Goal: Task Accomplishment & Management: Manage account settings

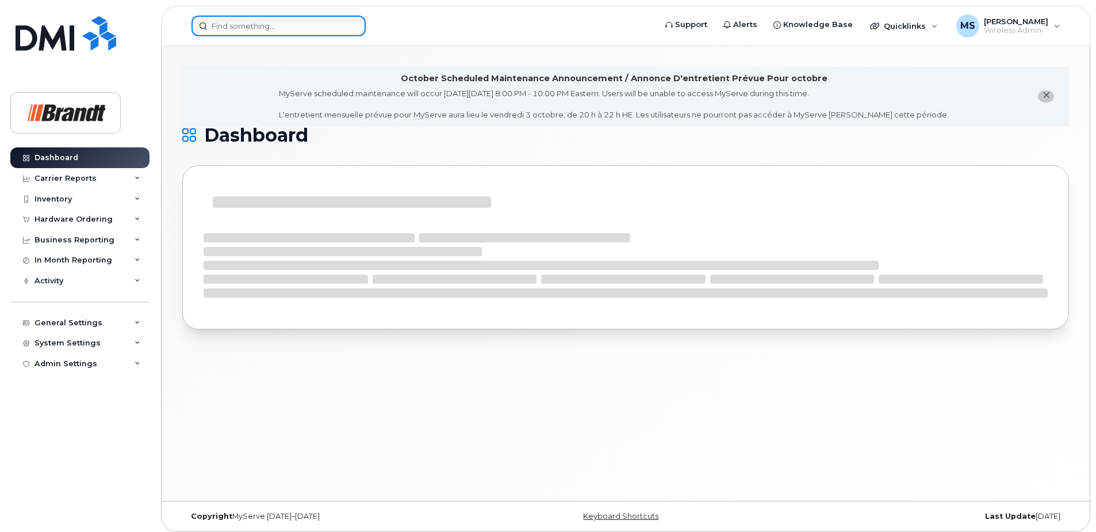
click at [309, 32] on input at bounding box center [279, 26] width 174 height 21
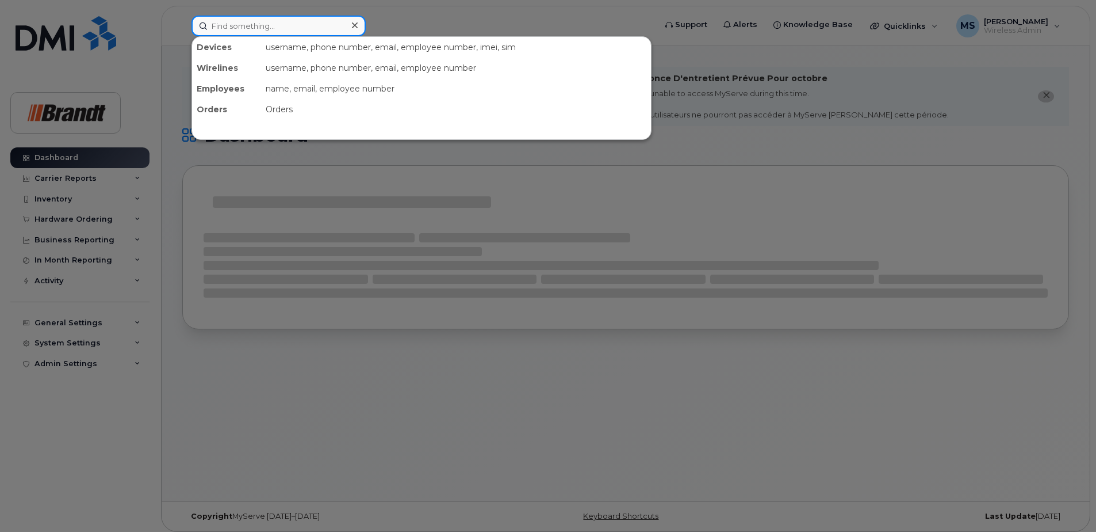
paste input "5066081497"
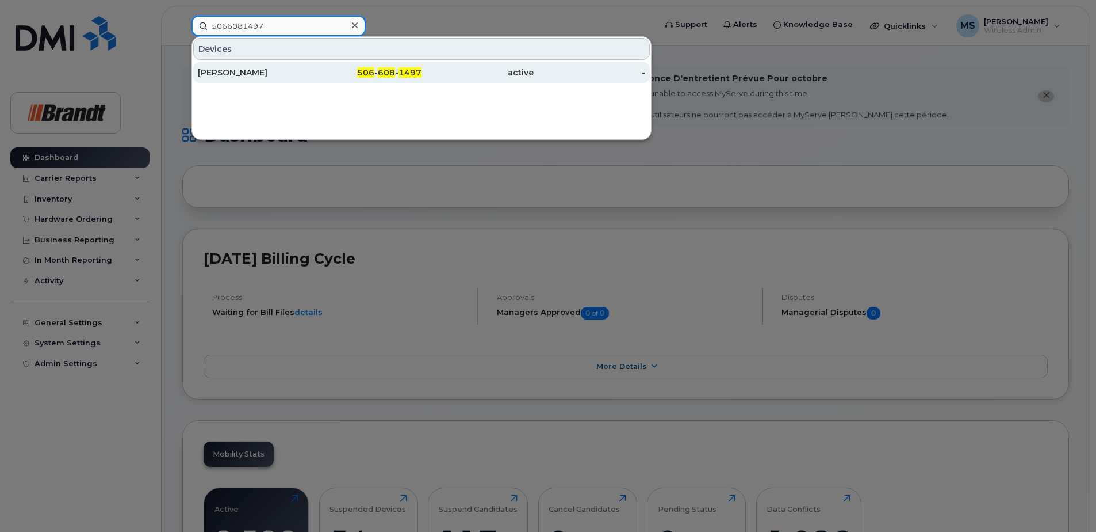
type input "5066081497"
click at [388, 80] on div "506 - 608 - 1497" at bounding box center [366, 72] width 112 height 21
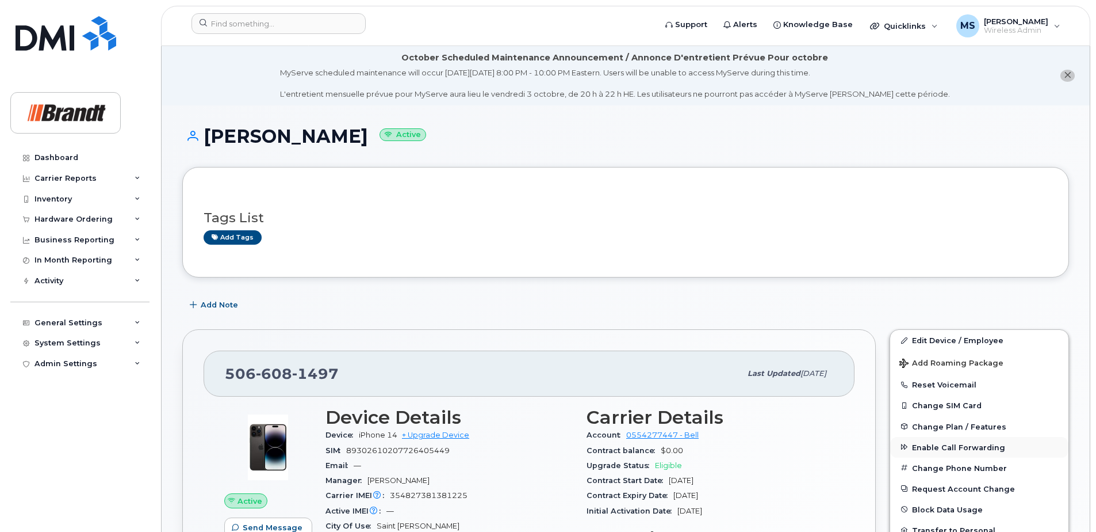
click at [976, 452] on button "Enable Call Forwarding" at bounding box center [979, 447] width 178 height 21
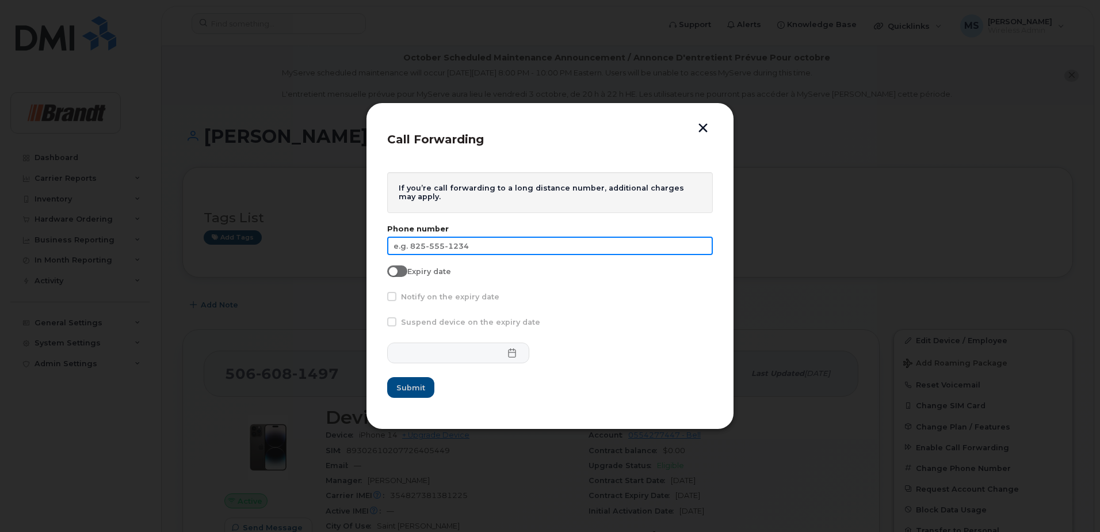
click at [469, 242] on input "text" at bounding box center [550, 245] width 326 height 18
type input "506-444-1362"
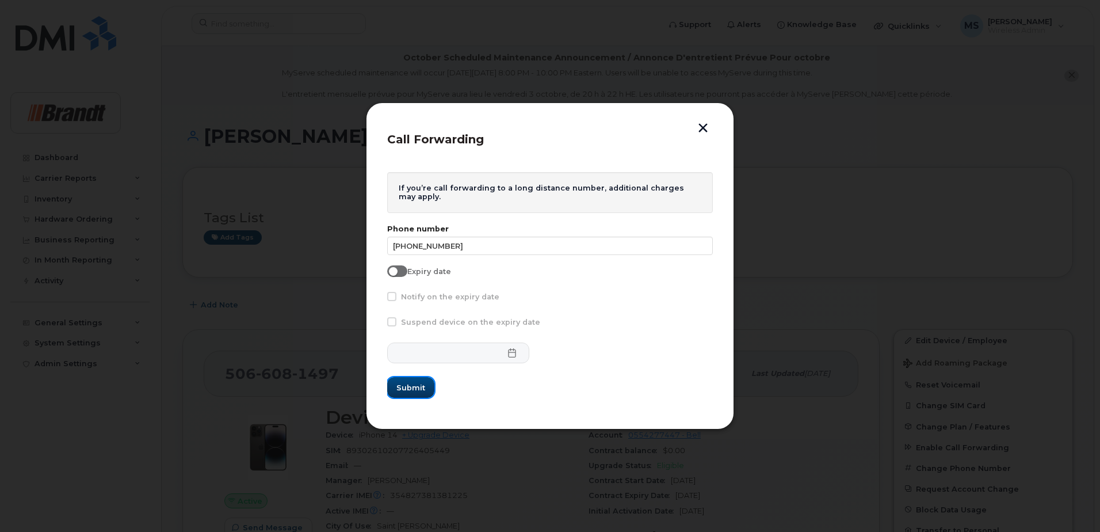
click at [412, 396] on button "Submit" at bounding box center [410, 387] width 47 height 21
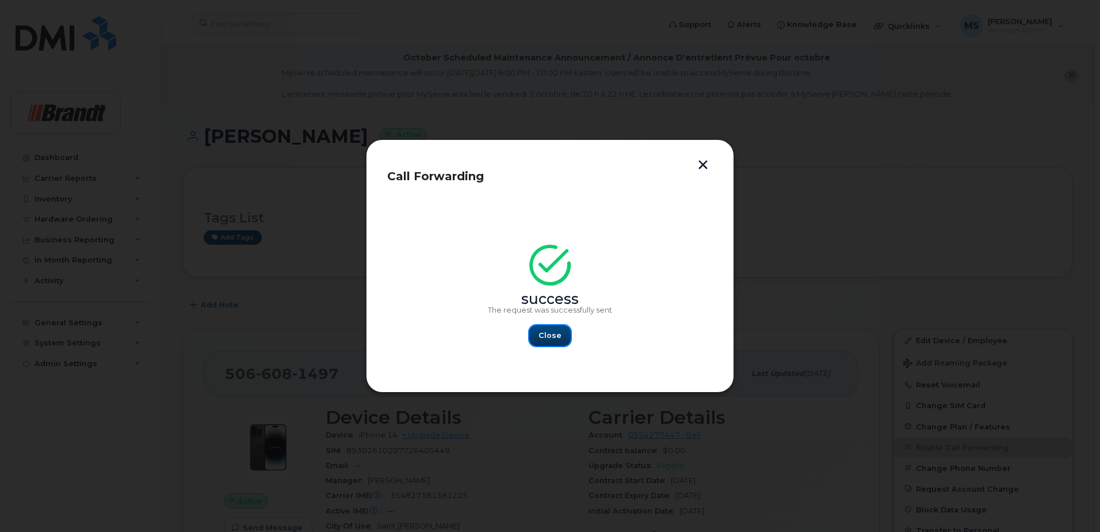
click at [546, 338] on span "Close" at bounding box center [549, 335] width 23 height 11
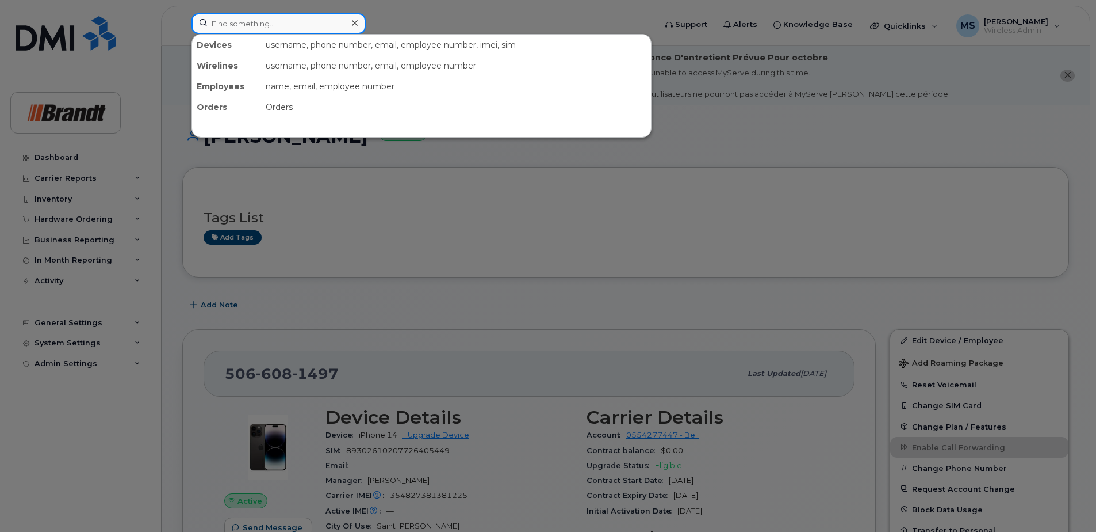
click at [299, 22] on input at bounding box center [279, 23] width 174 height 21
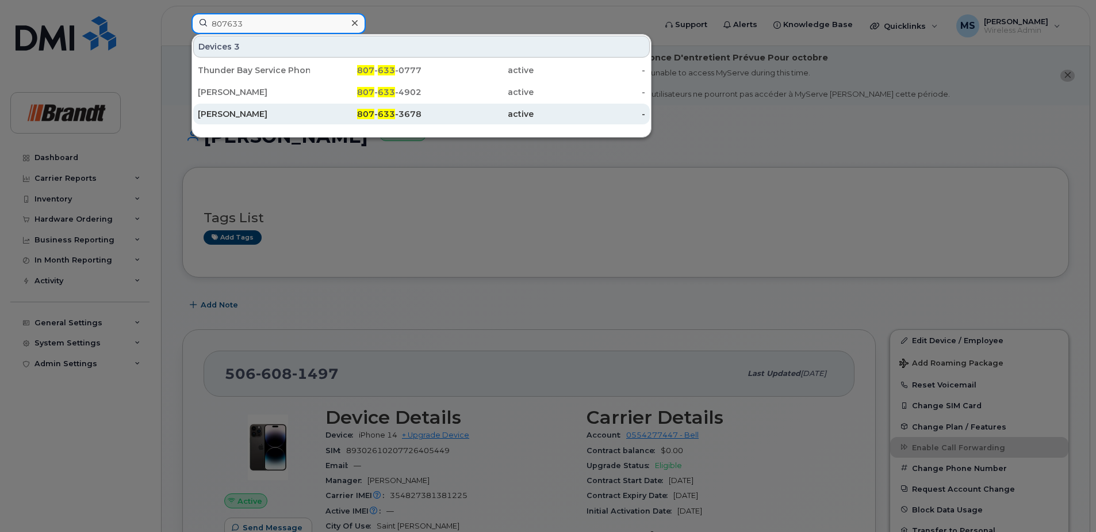
type input "807633"
click at [414, 114] on div "807 - 633 -3678" at bounding box center [366, 114] width 112 height 12
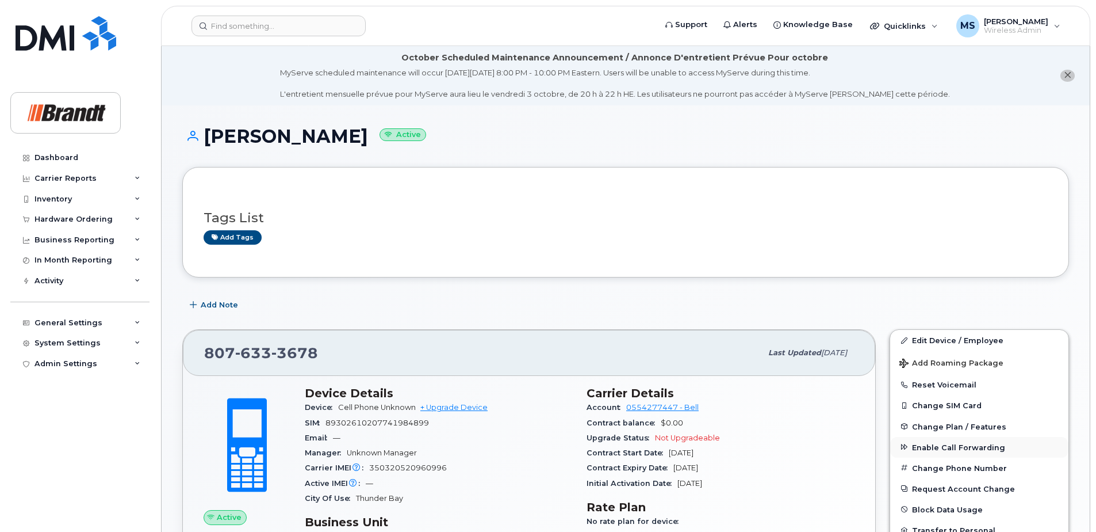
click at [938, 447] on span "Enable Call Forwarding" at bounding box center [958, 446] width 93 height 9
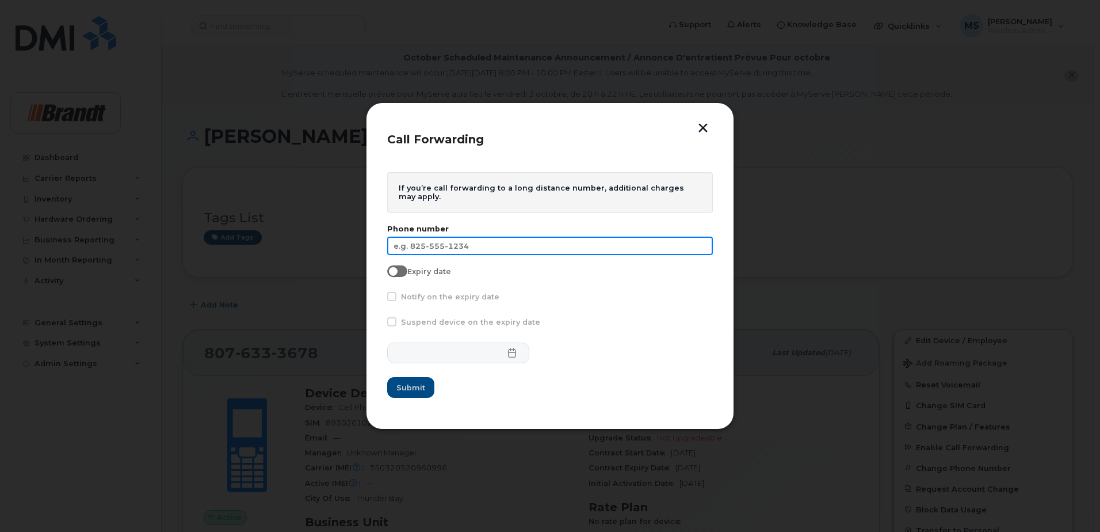
click at [477, 245] on input "text" at bounding box center [550, 245] width 326 height 18
type input "807-627-9624"
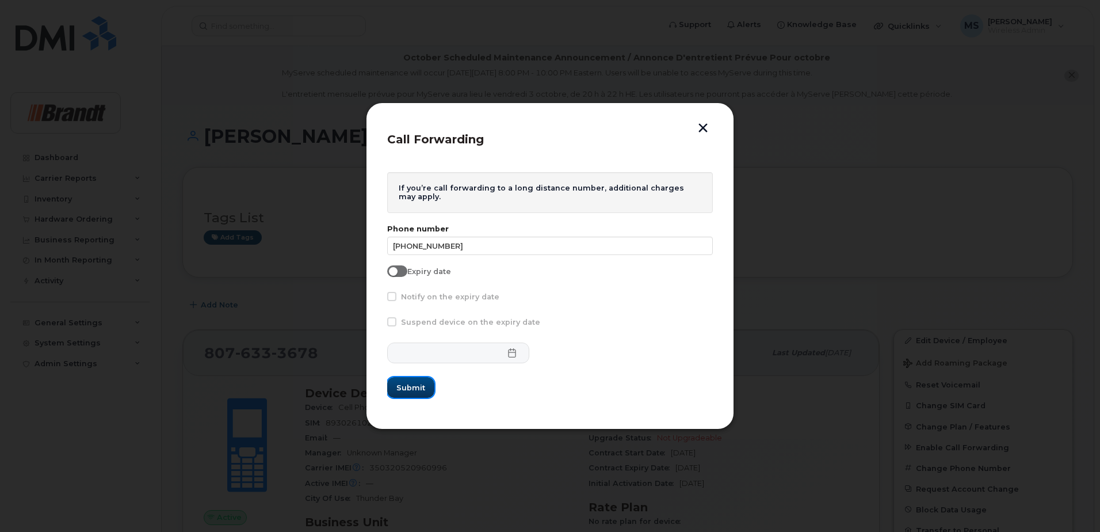
click at [422, 385] on span "Submit" at bounding box center [410, 387] width 29 height 11
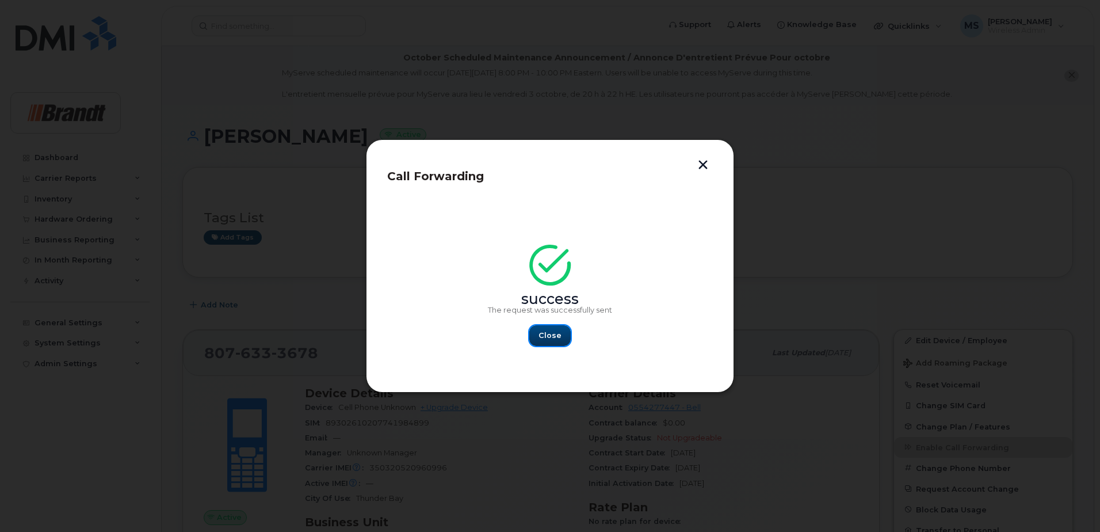
click at [557, 336] on span "Close" at bounding box center [549, 335] width 23 height 11
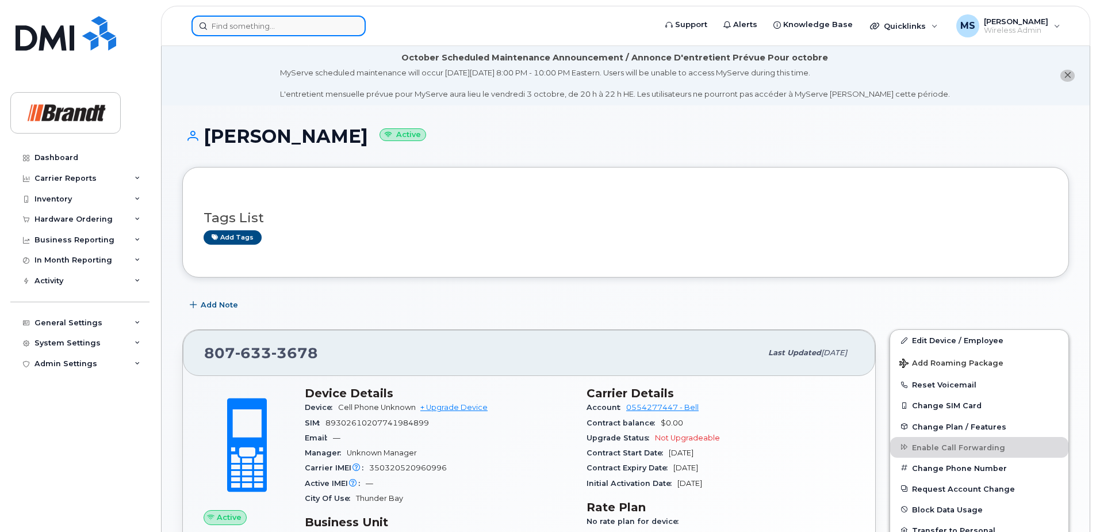
click at [248, 28] on input at bounding box center [279, 26] width 174 height 21
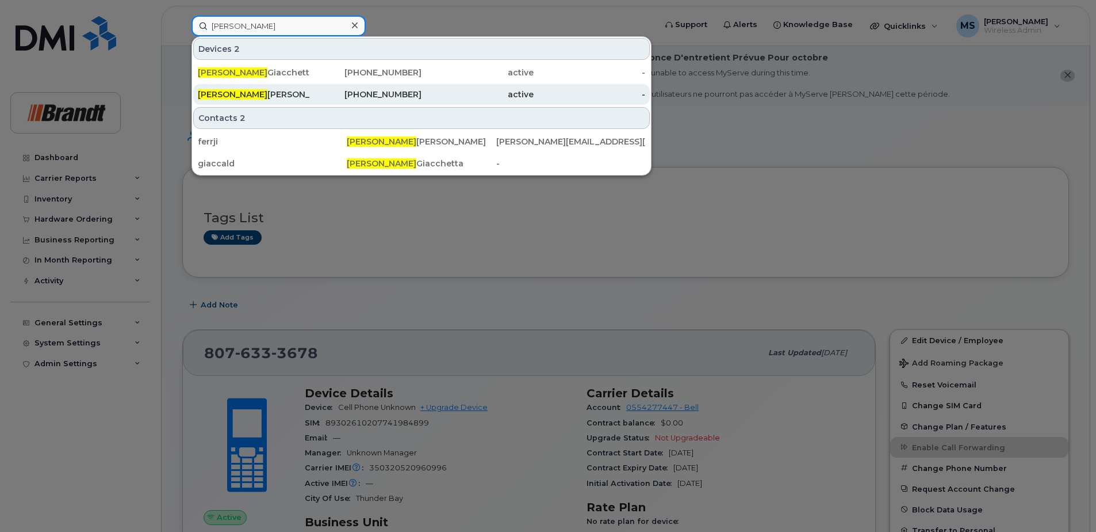
type input "aldo"
click at [447, 97] on div "active" at bounding box center [478, 95] width 112 height 12
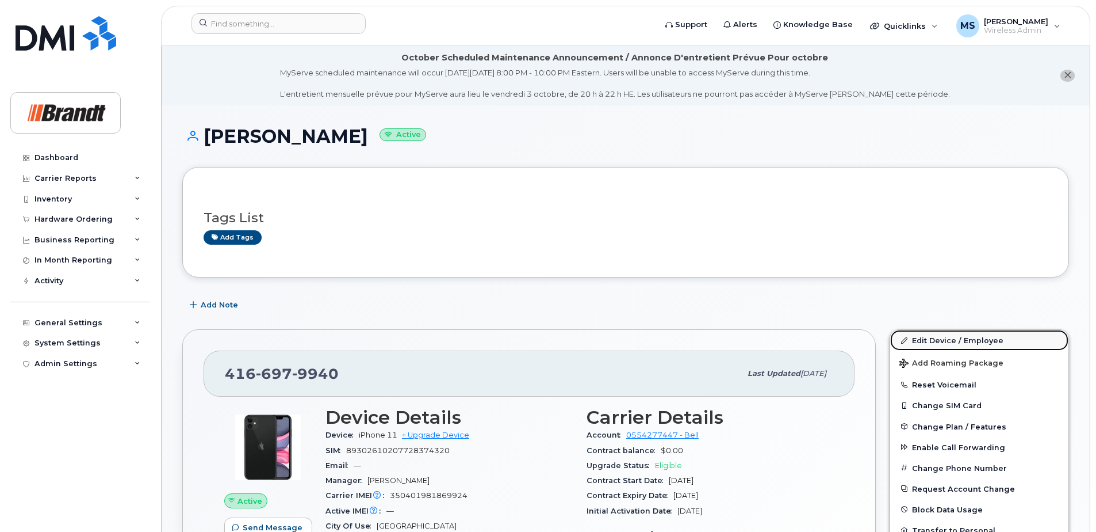
click at [955, 345] on link "Edit Device / Employee" at bounding box center [979, 340] width 178 height 21
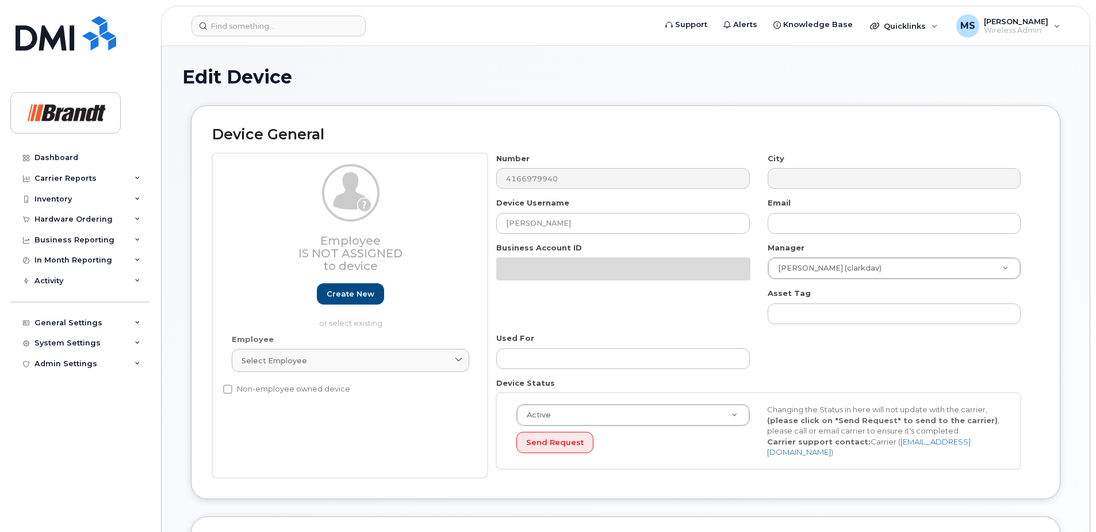
select select "34499235"
select select "34499245"
select select "35155013"
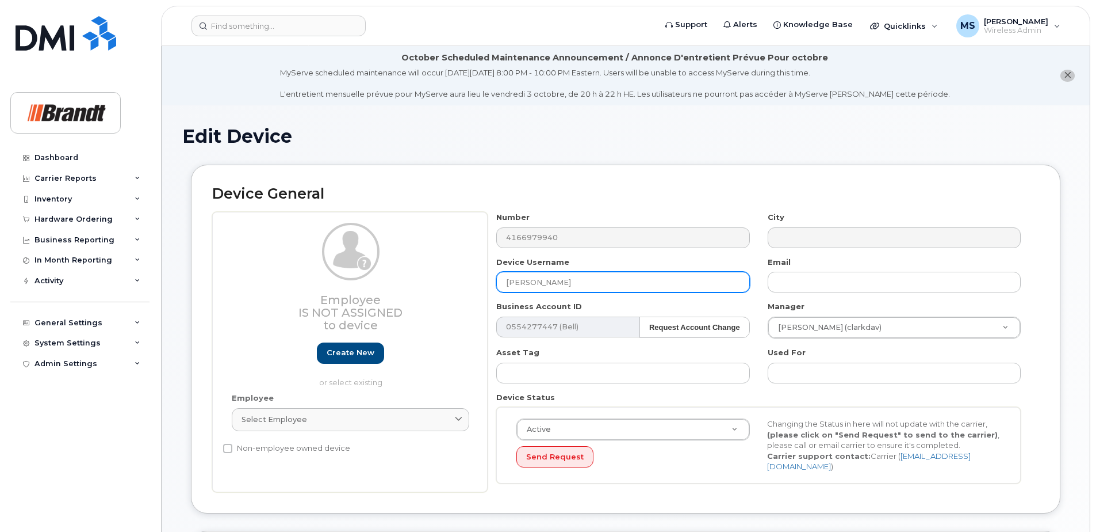
drag, startPoint x: 588, startPoint y: 286, endPoint x: 208, endPoint y: 283, distance: 380.8
click at [220, 284] on div "Employee Is not assigned to device Create new or select existing Employee Selec…" at bounding box center [625, 352] width 827 height 280
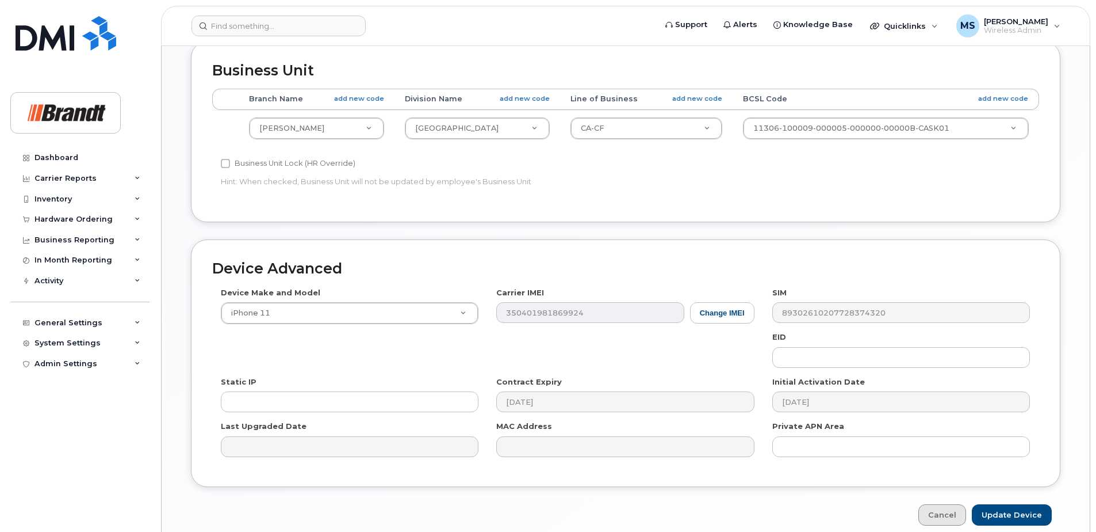
scroll to position [536, 0]
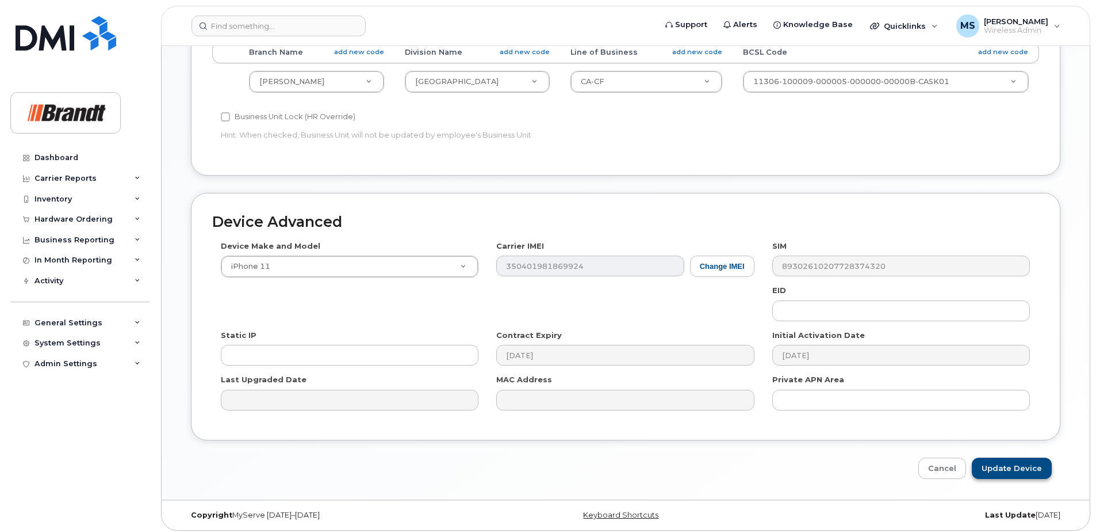
type input "Spare Service Manager Milton"
click at [1009, 468] on input "Update Device" at bounding box center [1012, 467] width 80 height 21
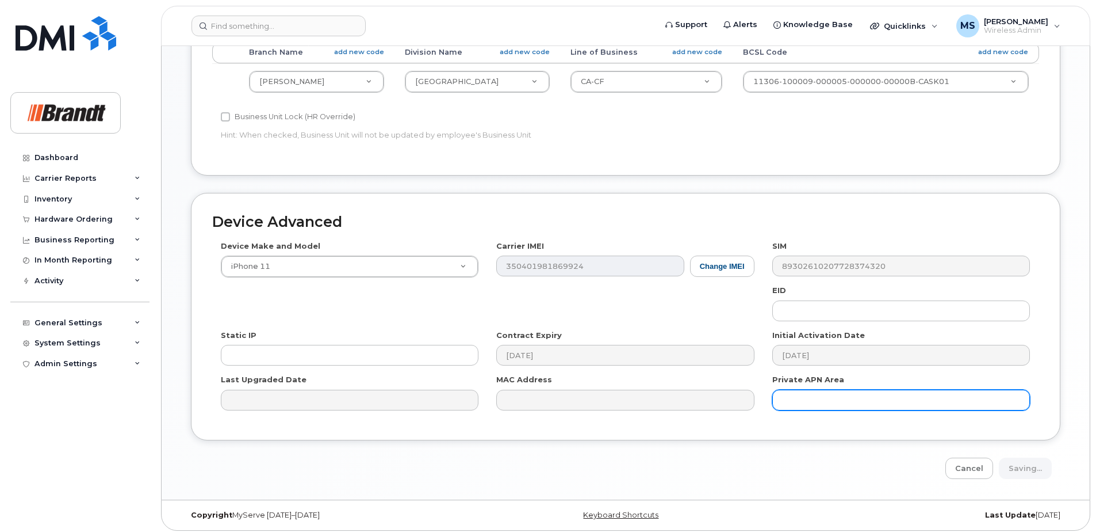
type input "Saving..."
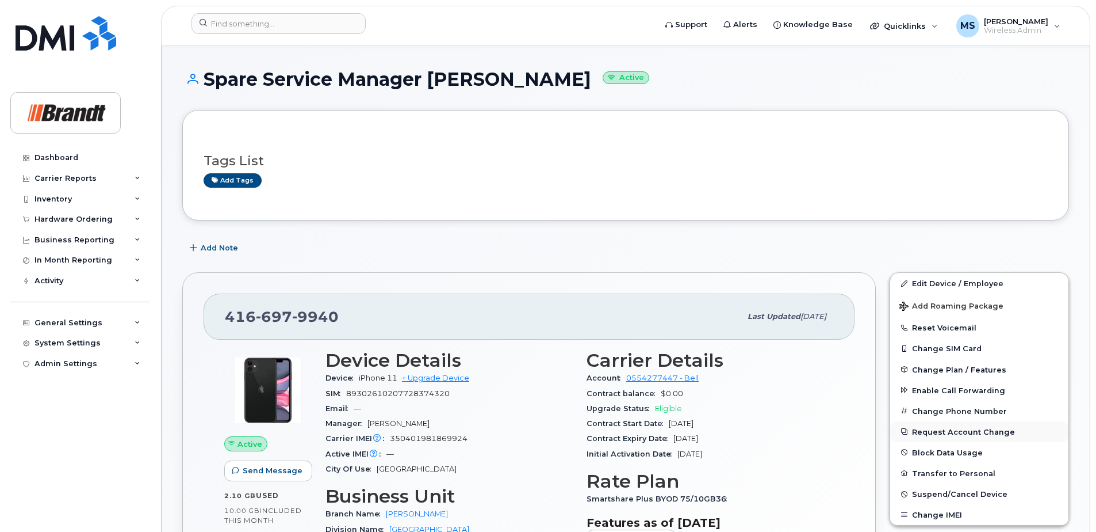
scroll to position [58, 0]
click at [935, 492] on span "Suspend/Cancel Device" at bounding box center [959, 493] width 95 height 9
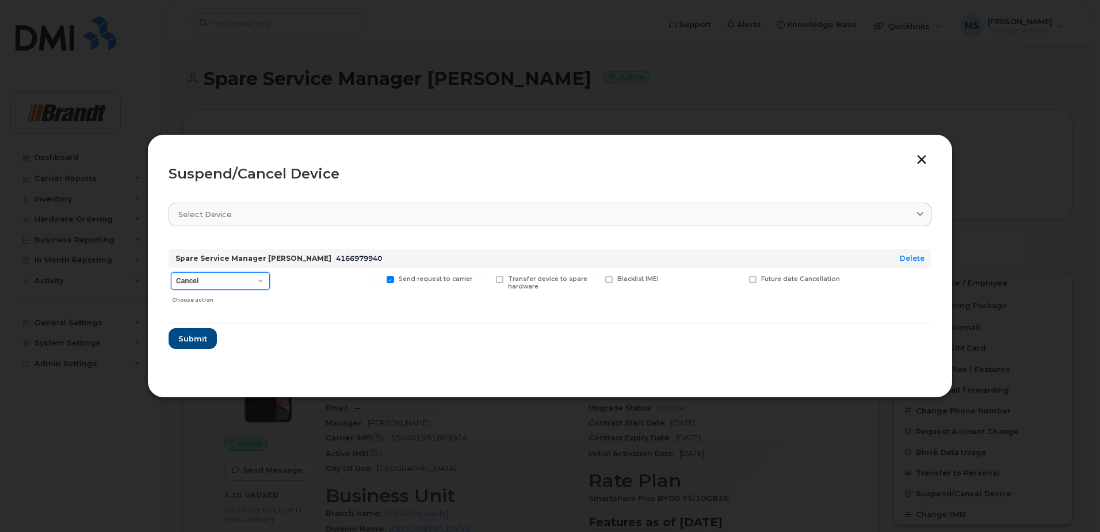
click at [225, 278] on select "Cancel Suspend - Extend Suspension Suspend - Reduced Rate Suspend - Full Rate S…" at bounding box center [220, 280] width 99 height 17
select select "[object Object]"
click at [171, 272] on select "Cancel Suspend - Extend Suspension Suspend - Reduced Rate Suspend - Full Rate S…" at bounding box center [220, 280] width 99 height 17
click at [290, 286] on span "Available for new activations/redeployments" at bounding box center [332, 282] width 86 height 15
click at [269, 281] on input "Available for new activations/redeployments" at bounding box center [266, 279] width 6 height 6
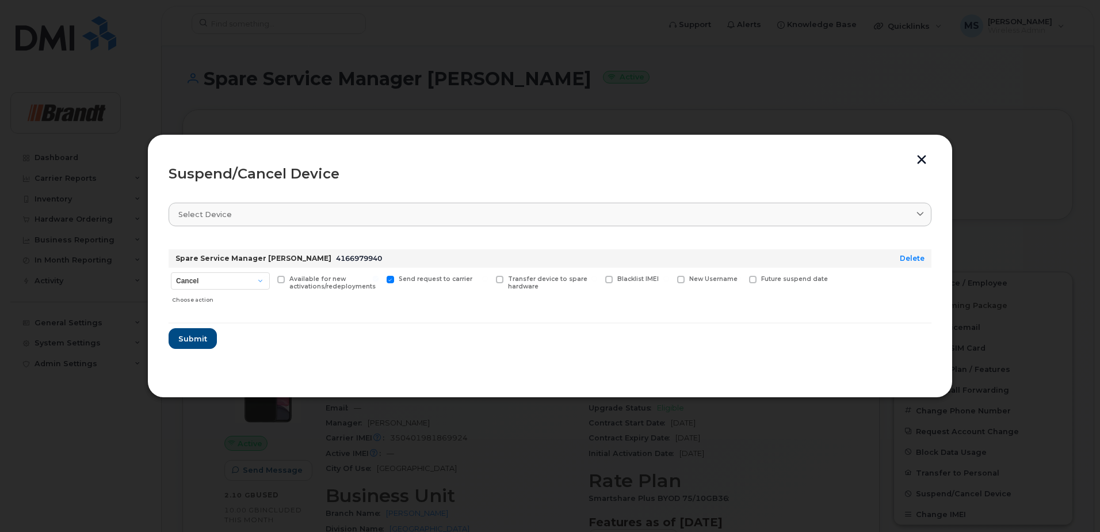
checkbox input "true"
click at [782, 272] on div "Future suspend date" at bounding box center [796, 287] width 98 height 41
click at [772, 280] on span "Future suspend date" at bounding box center [794, 278] width 67 height 7
click at [741, 280] on input "Future suspend date" at bounding box center [738, 279] width 6 height 6
checkbox input "true"
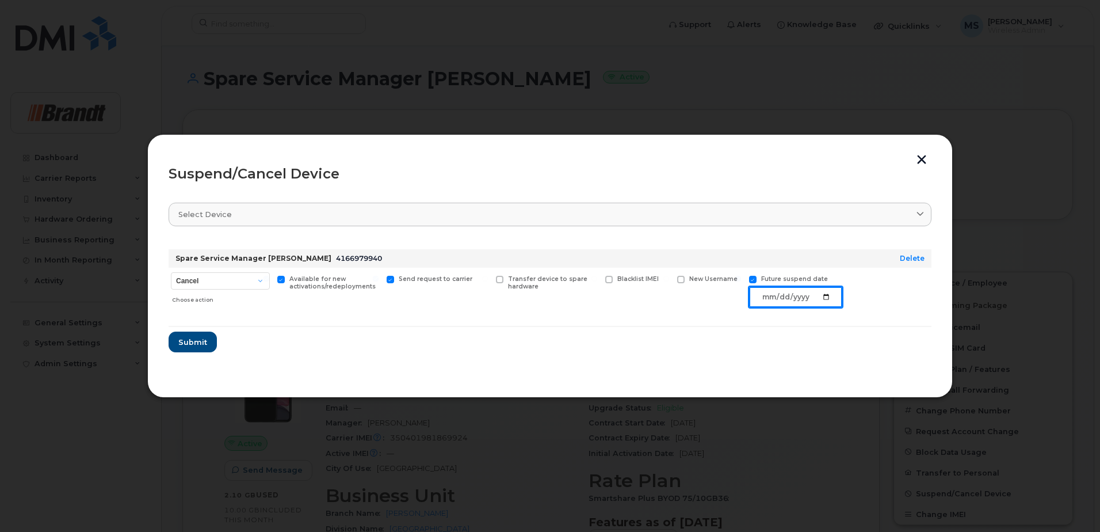
click at [823, 297] on input "date" at bounding box center [795, 296] width 93 height 21
click at [819, 300] on input "date" at bounding box center [795, 296] width 93 height 21
click at [826, 292] on input "date" at bounding box center [795, 296] width 93 height 21
type input "2025-10-03"
click at [204, 346] on span "Submit" at bounding box center [192, 342] width 29 height 11
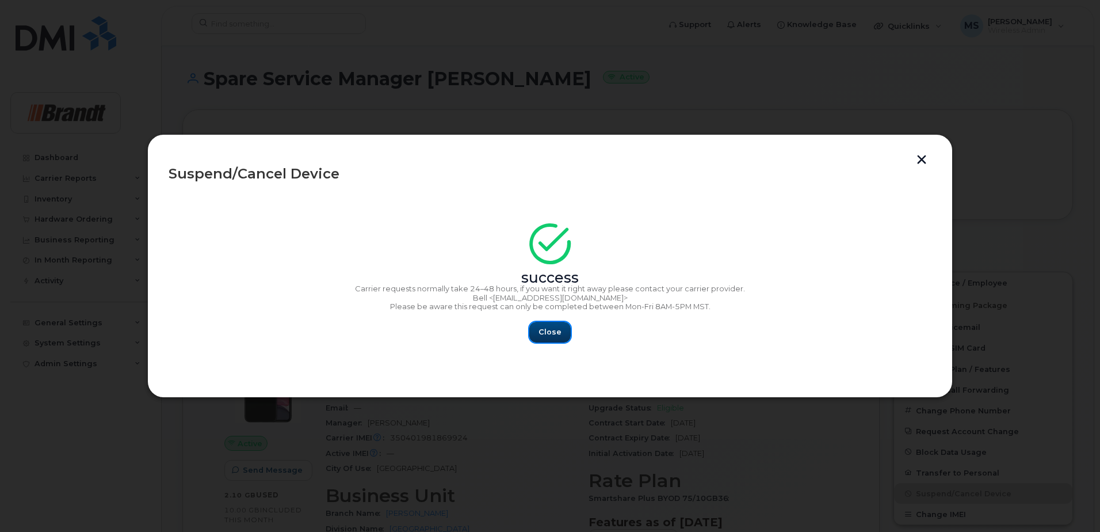
drag, startPoint x: 544, startPoint y: 332, endPoint x: 368, endPoint y: 225, distance: 206.5
click at [545, 332] on span "Close" at bounding box center [549, 331] width 23 height 11
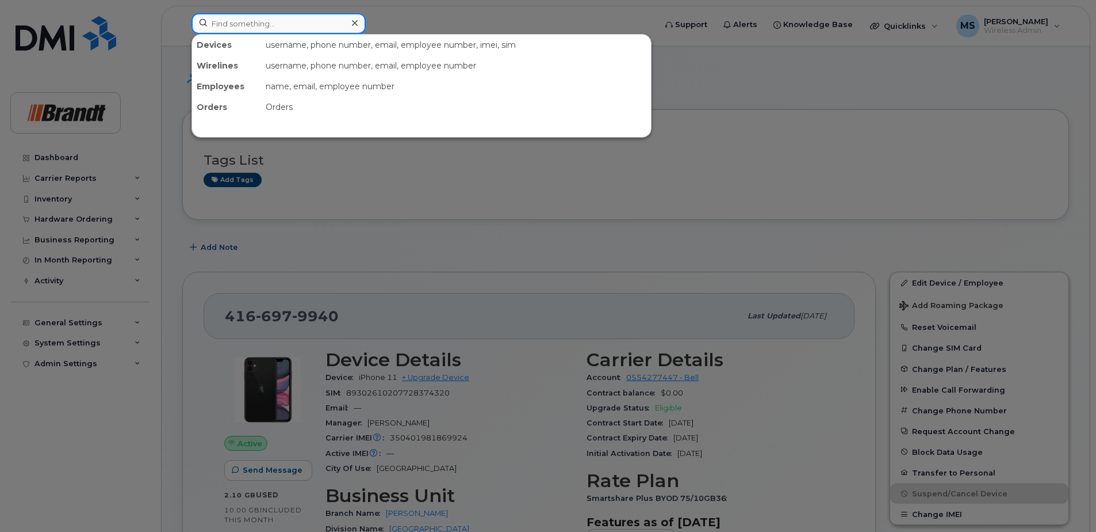
paste input "4033362972"
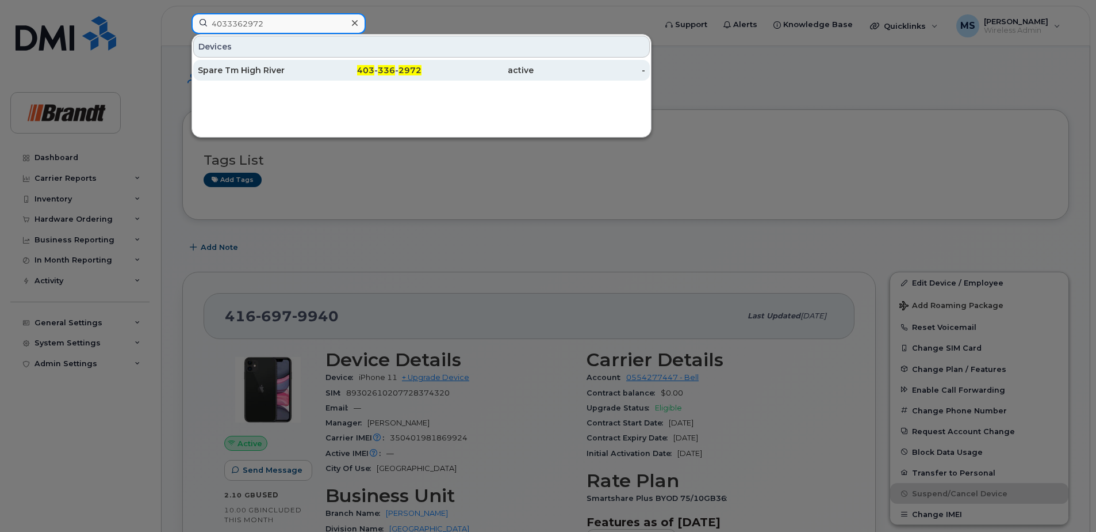
type input "4033362972"
click at [370, 69] on span "403" at bounding box center [365, 70] width 17 height 10
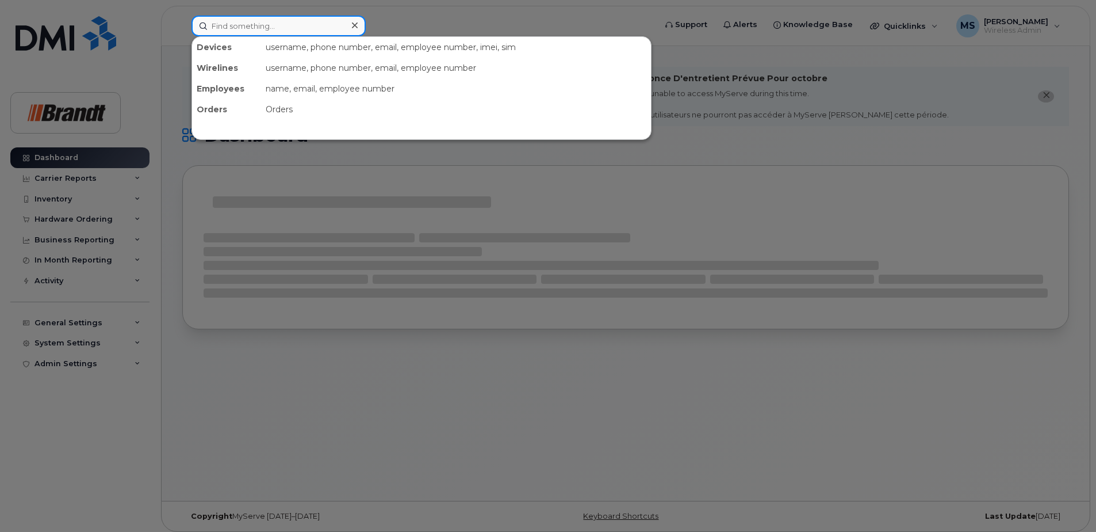
click at [284, 30] on input at bounding box center [279, 26] width 174 height 21
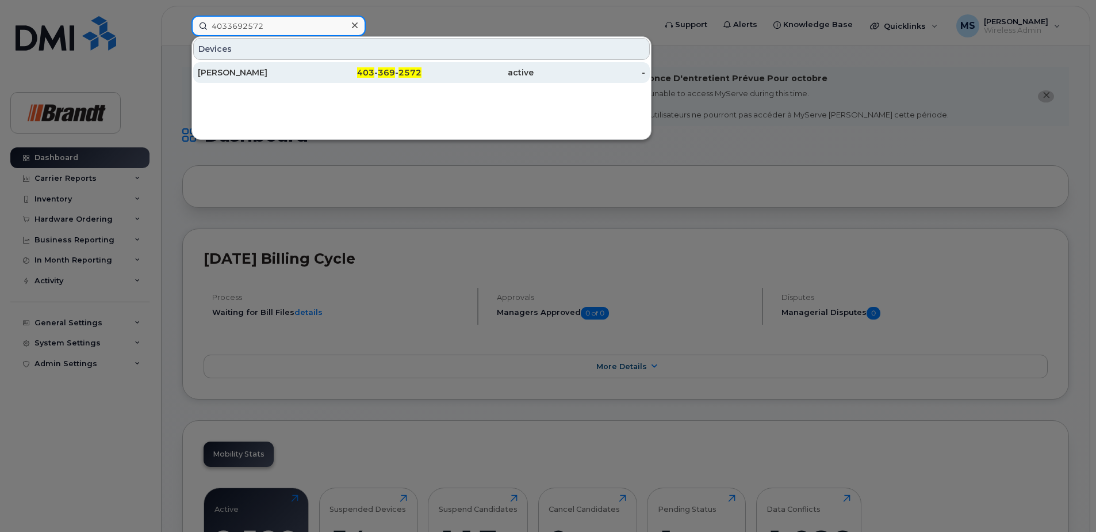
type input "4033692572"
click at [433, 79] on div "active" at bounding box center [478, 72] width 112 height 21
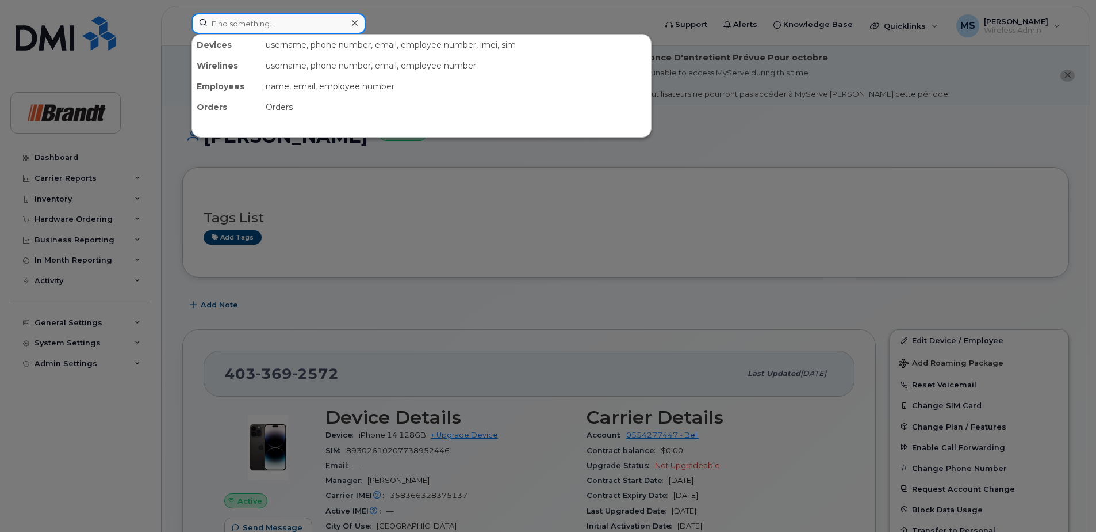
paste input "5062520747"
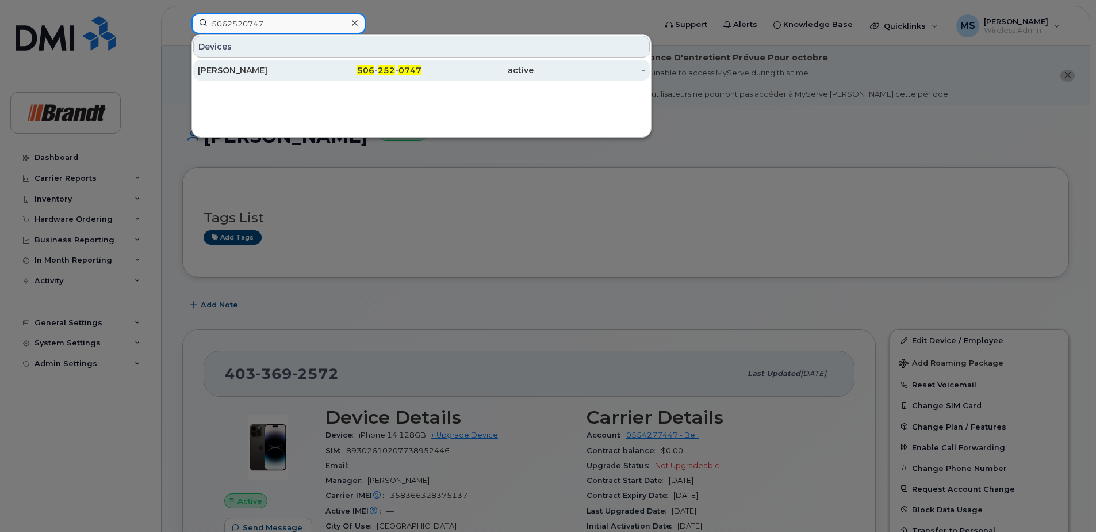
type input "5062520747"
click at [423, 74] on div "active" at bounding box center [478, 70] width 112 height 12
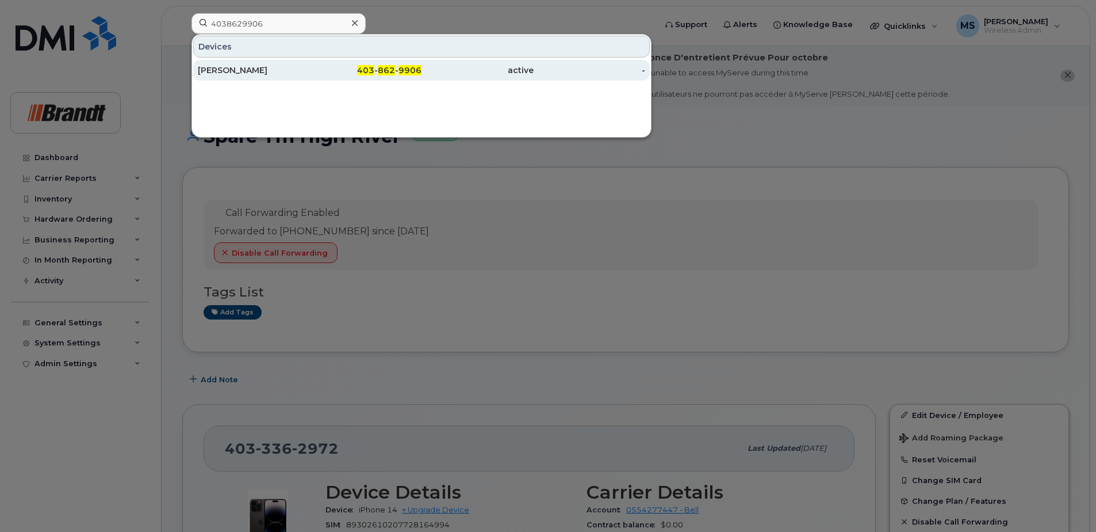
type input "4038629906"
click at [303, 79] on div "[PERSON_NAME]" at bounding box center [254, 70] width 112 height 21
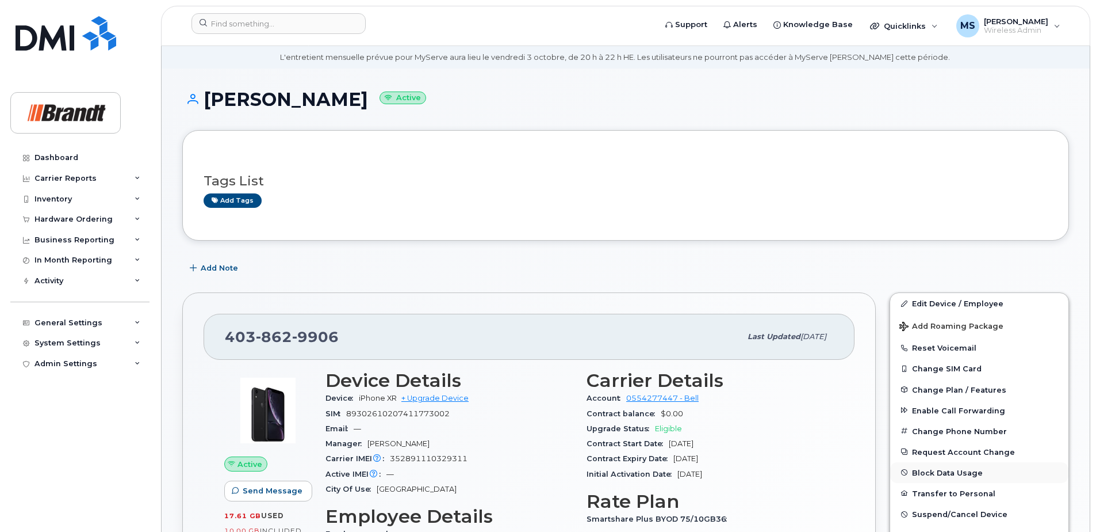
scroll to position [58, 0]
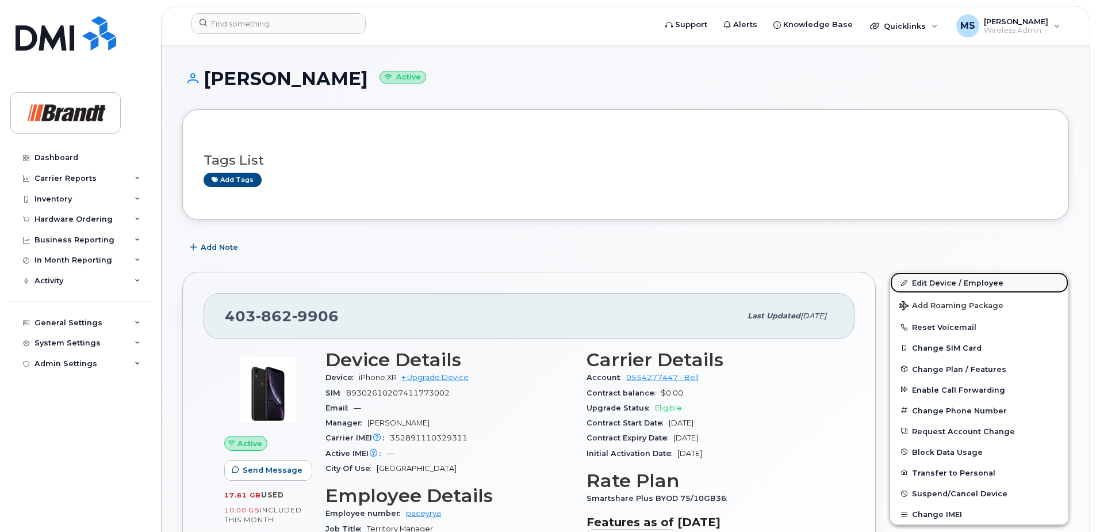
drag, startPoint x: 959, startPoint y: 278, endPoint x: 929, endPoint y: 278, distance: 30.5
click at [959, 278] on link "Edit Device / Employee" at bounding box center [979, 282] width 178 height 21
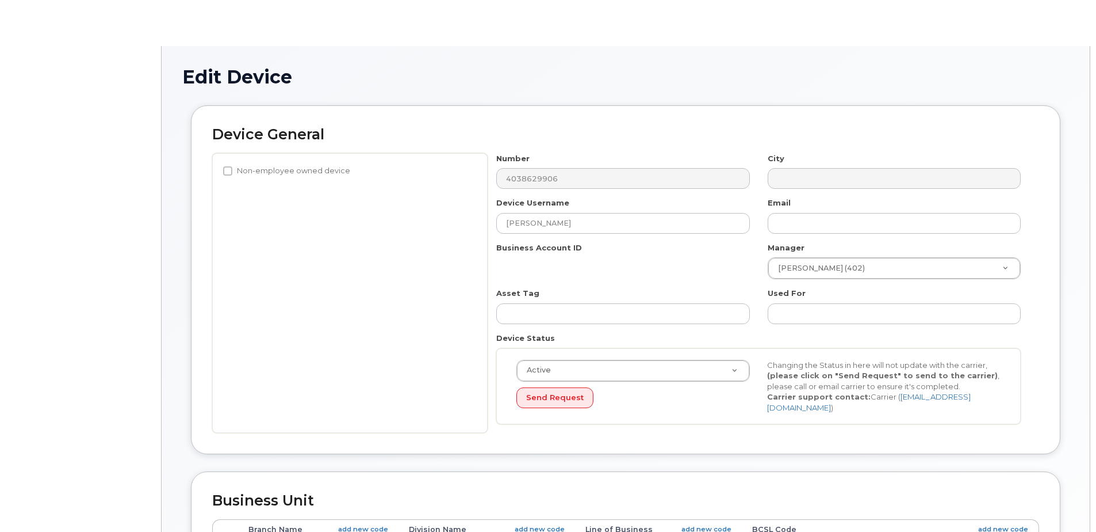
select select "34499226"
select select "34499245"
select select "35155013"
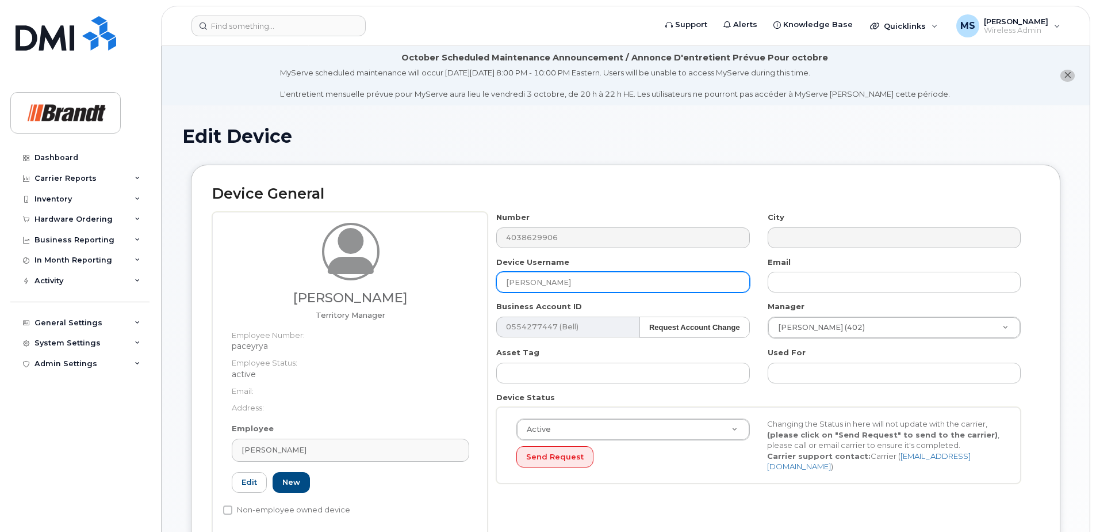
click at [564, 286] on input "Ryan Pacey" at bounding box center [622, 282] width 253 height 21
drag, startPoint x: 556, startPoint y: 281, endPoint x: 383, endPoint y: 281, distance: 172.6
click at [383, 281] on div "Ryan Pacey Territory Manager Employee Number: paceyrya Employee Status: active …" at bounding box center [625, 374] width 827 height 324
paste input "Kyrylo Kubenko"
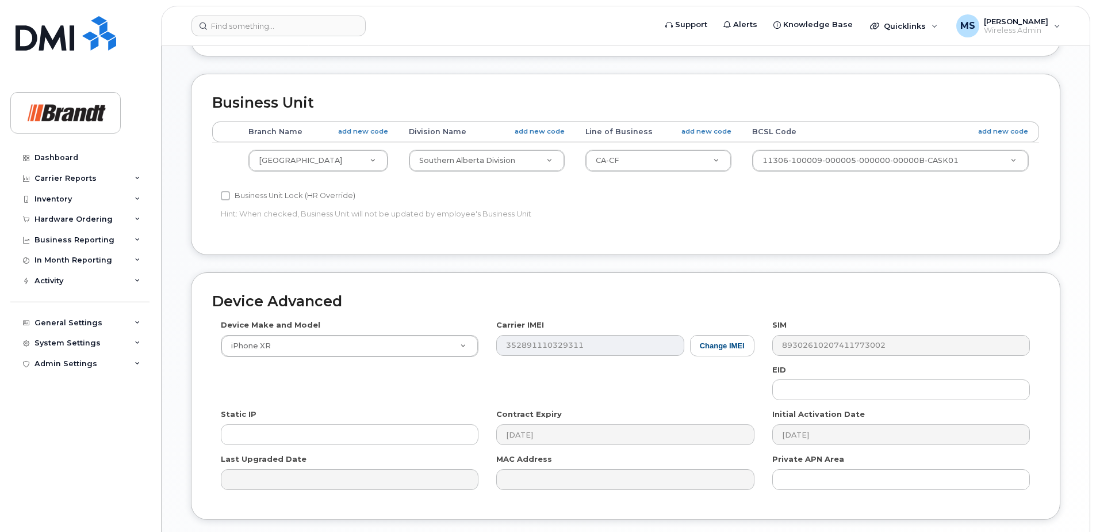
scroll to position [584, 0]
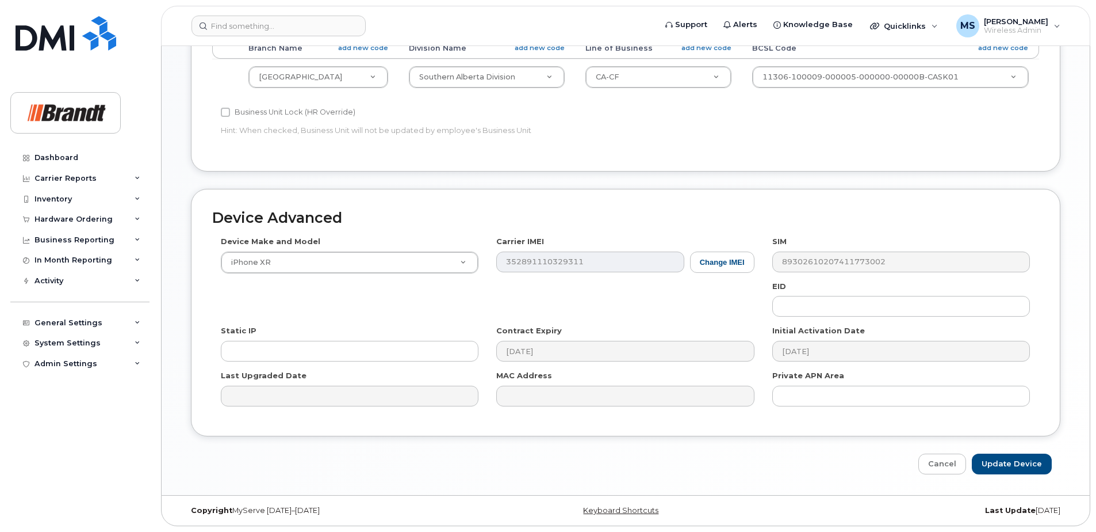
type input "Kyrylo Kubenko"
click at [1010, 467] on input "Update Device" at bounding box center [1012, 463] width 80 height 21
type input "Saving..."
click at [1011, 467] on div "Cancel Saving..." at bounding box center [626, 463] width 870 height 21
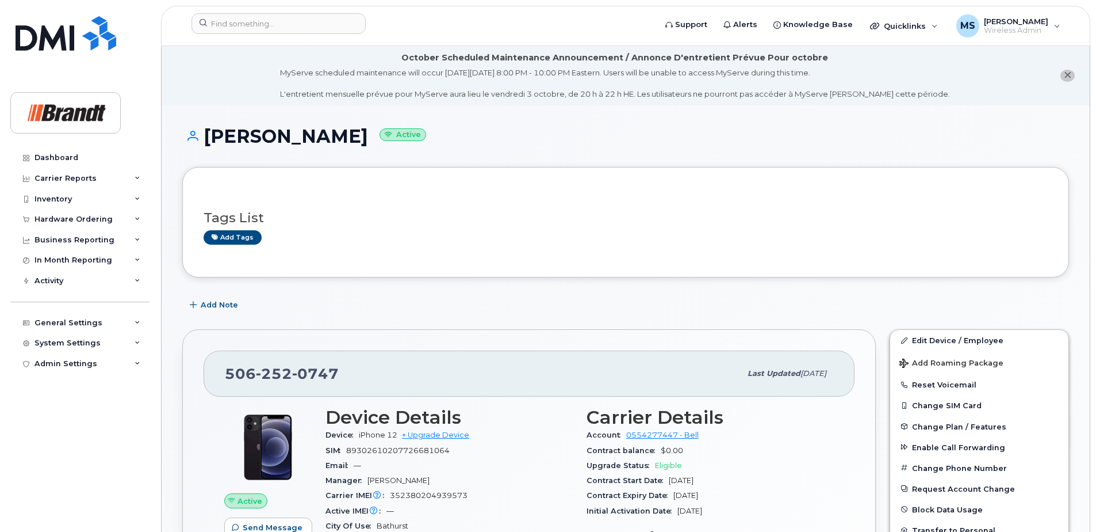
click at [1067, 78] on icon "close notification" at bounding box center [1067, 74] width 7 height 7
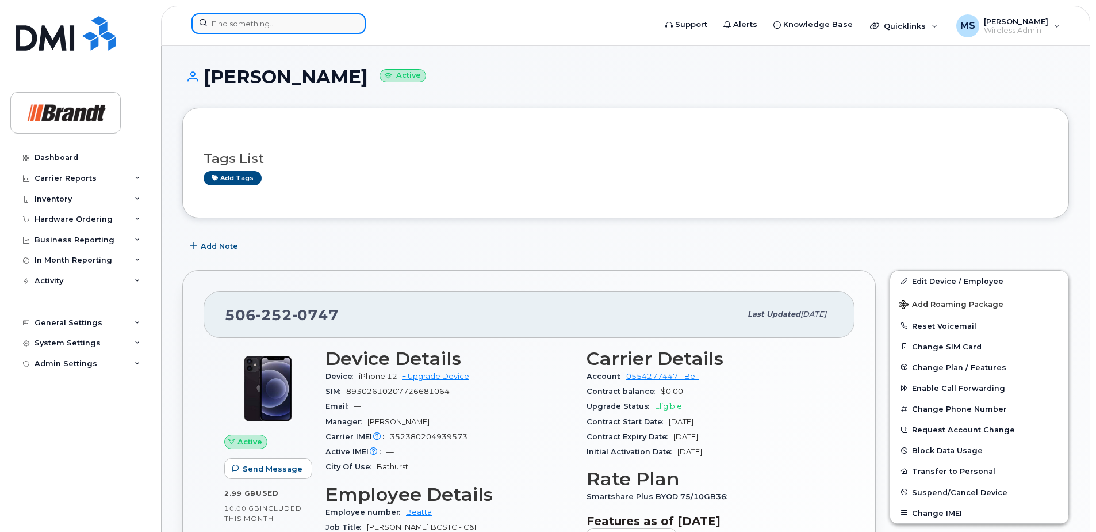
click at [341, 20] on input at bounding box center [279, 23] width 174 height 21
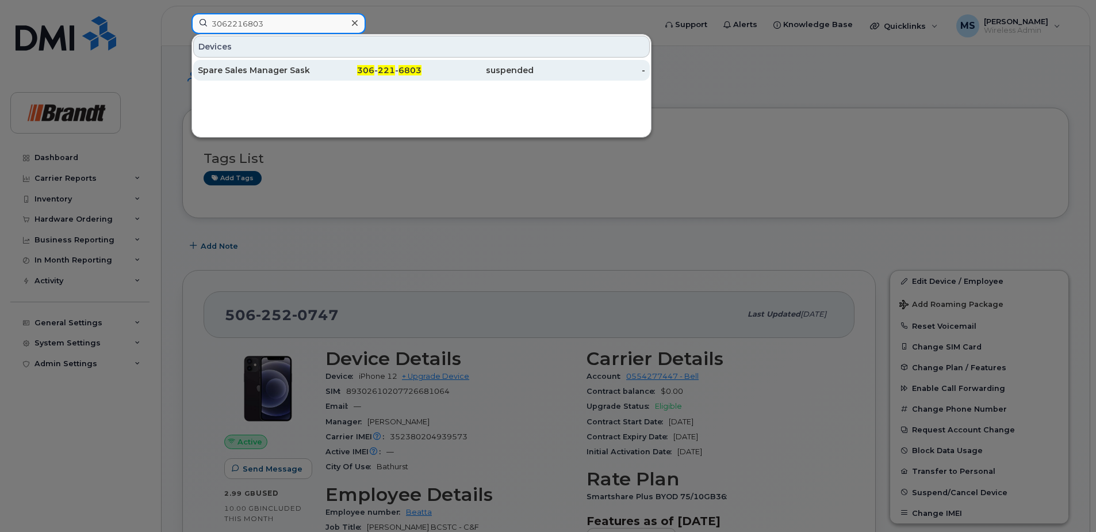
type input "3062216803"
drag, startPoint x: 413, startPoint y: 72, endPoint x: 422, endPoint y: 74, distance: 8.8
click at [413, 72] on span "6803" at bounding box center [410, 70] width 23 height 10
